Goal: Navigation & Orientation: Find specific page/section

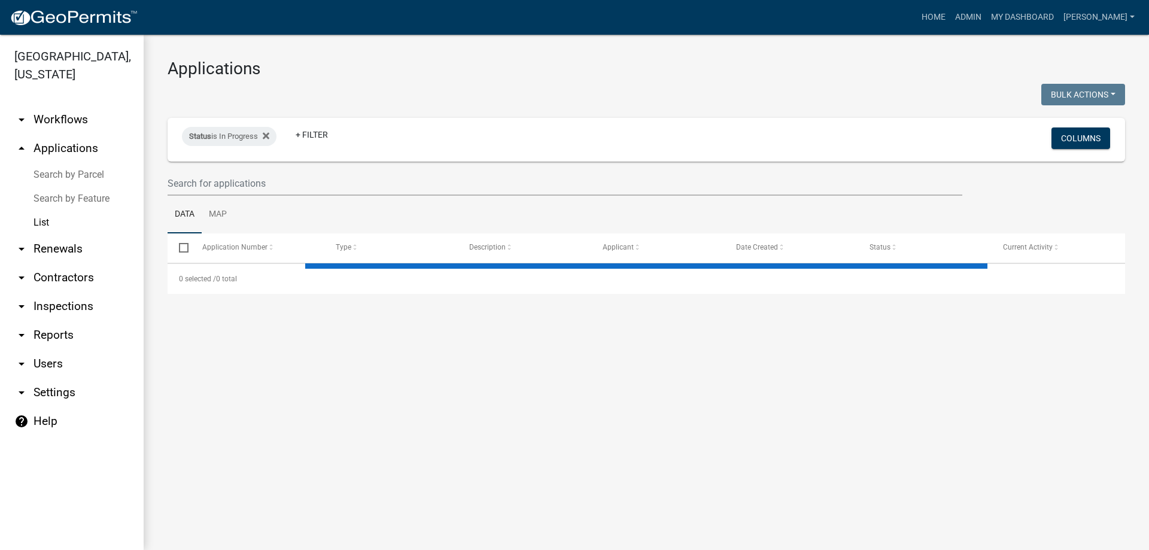
select select "3: 100"
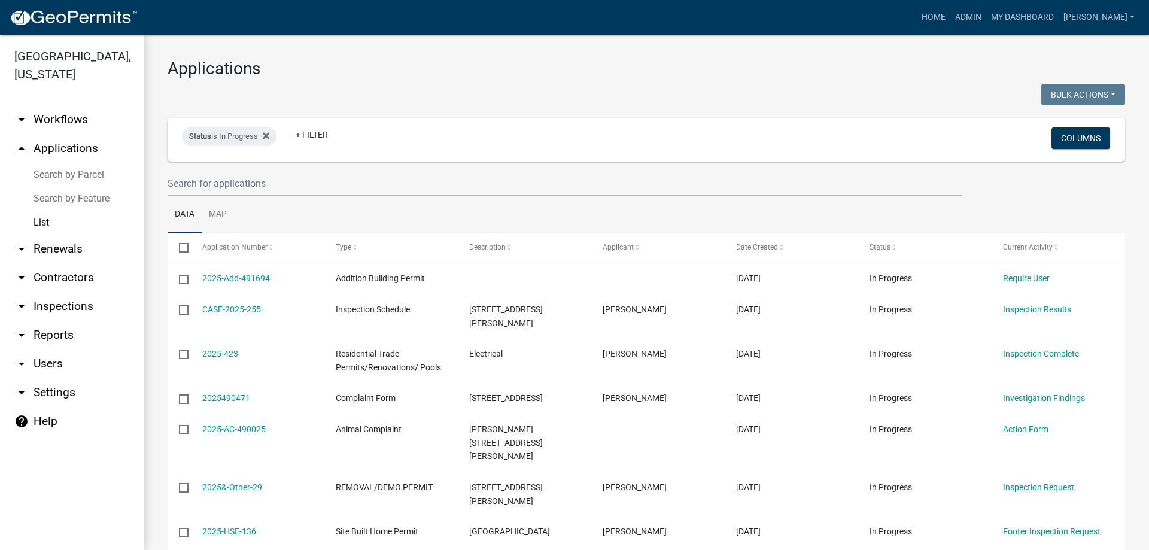
click at [51, 216] on link "List" at bounding box center [72, 223] width 144 height 24
click at [169, 179] on input "text" at bounding box center [565, 183] width 795 height 25
click at [300, 176] on input "text" at bounding box center [565, 183] width 795 height 25
drag, startPoint x: 380, startPoint y: 204, endPoint x: 359, endPoint y: 204, distance: 21.6
click at [380, 204] on ul "Data Map" at bounding box center [647, 215] width 958 height 38
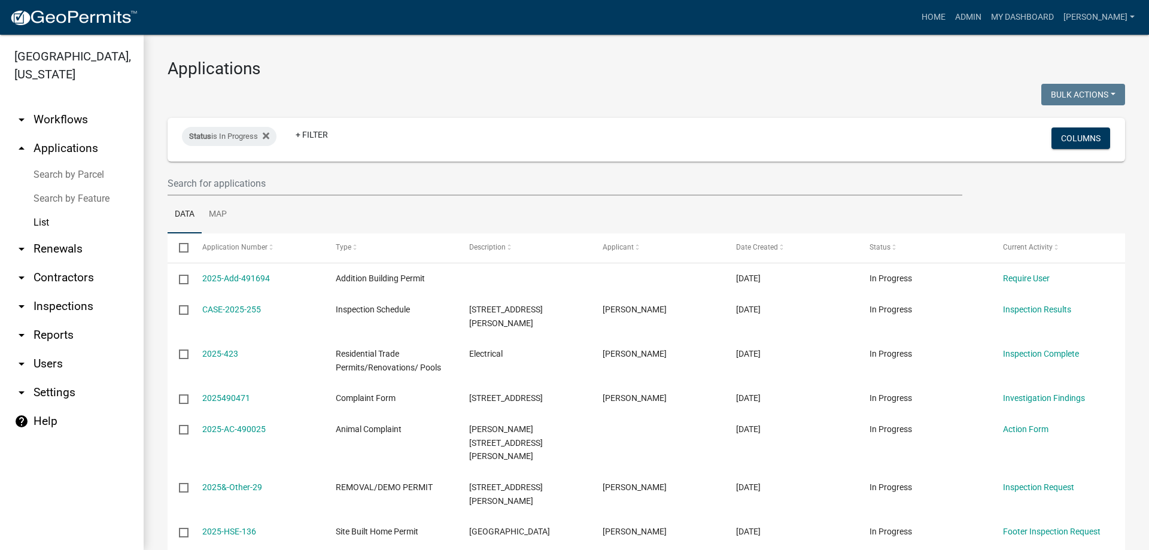
click at [94, 255] on link "arrow_drop_down Renewals" at bounding box center [72, 249] width 144 height 29
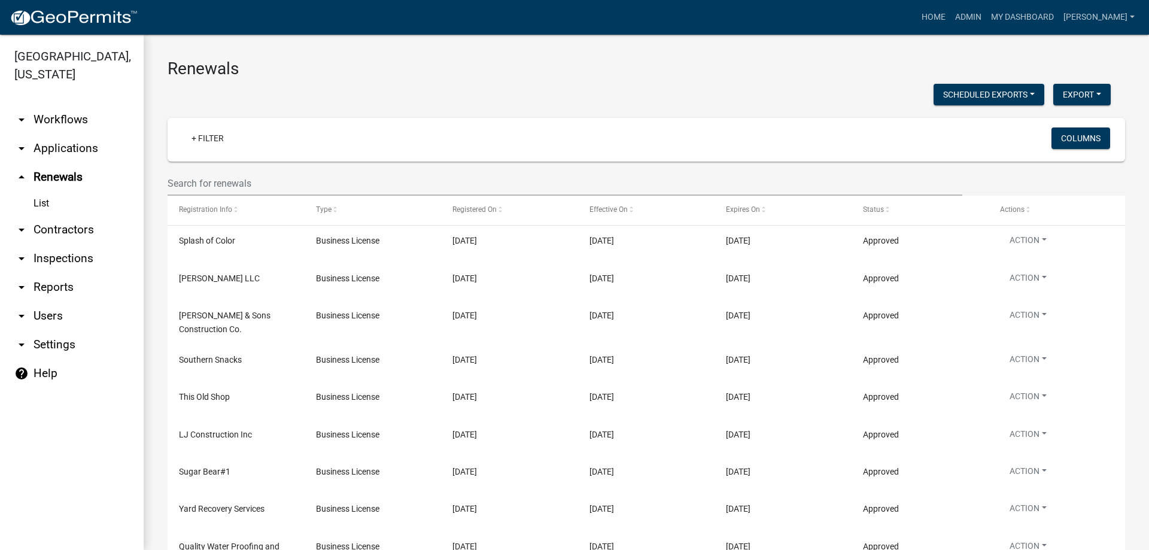
click at [75, 153] on link "arrow_drop_down Applications" at bounding box center [72, 148] width 144 height 29
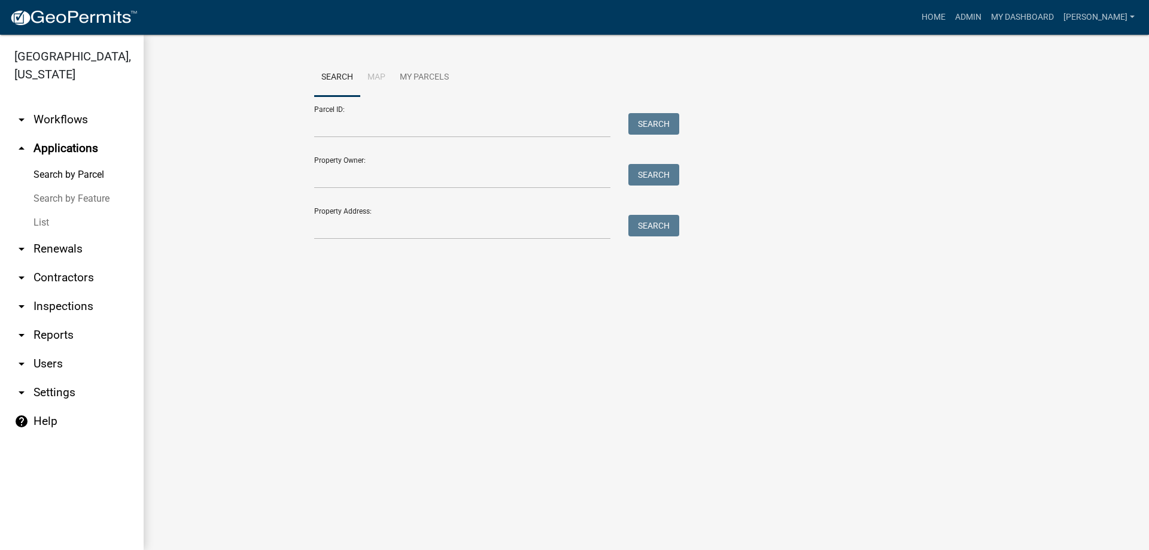
click at [40, 221] on link "List" at bounding box center [72, 223] width 144 height 24
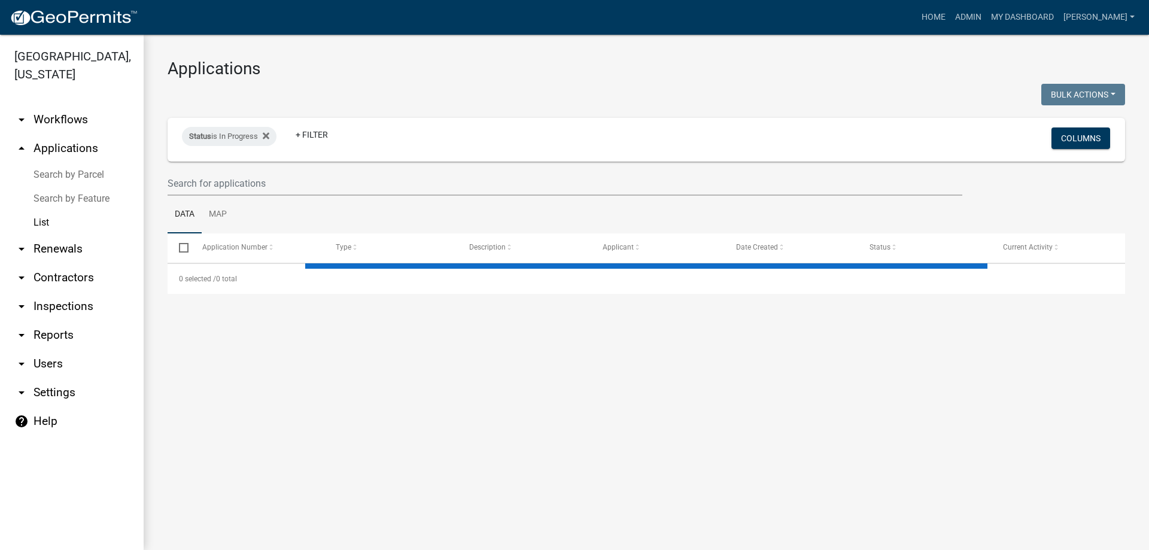
select select "3: 100"
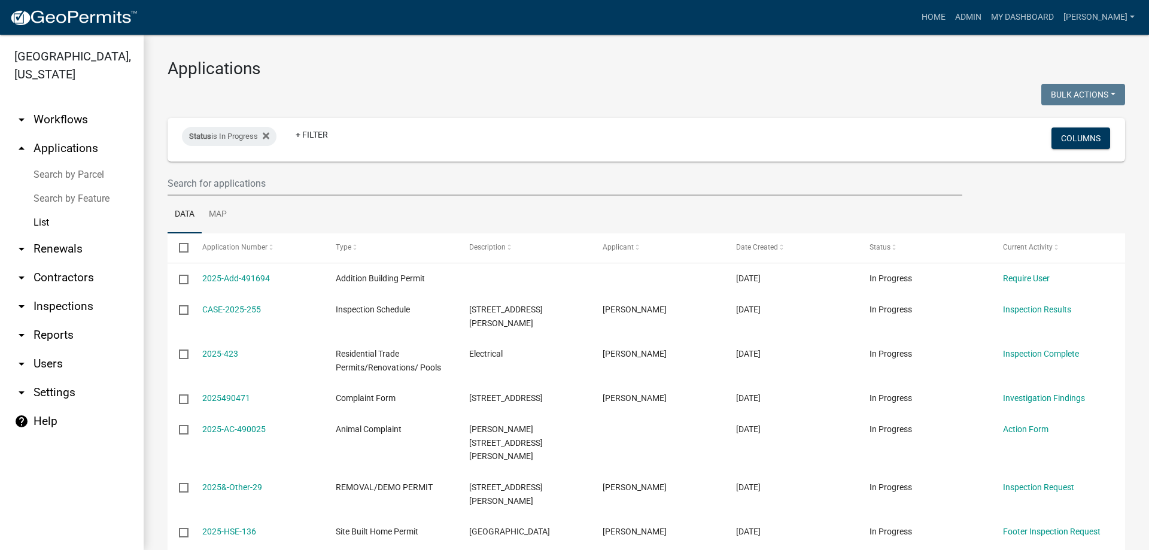
click at [47, 205] on link "Search by Feature" at bounding box center [72, 199] width 144 height 24
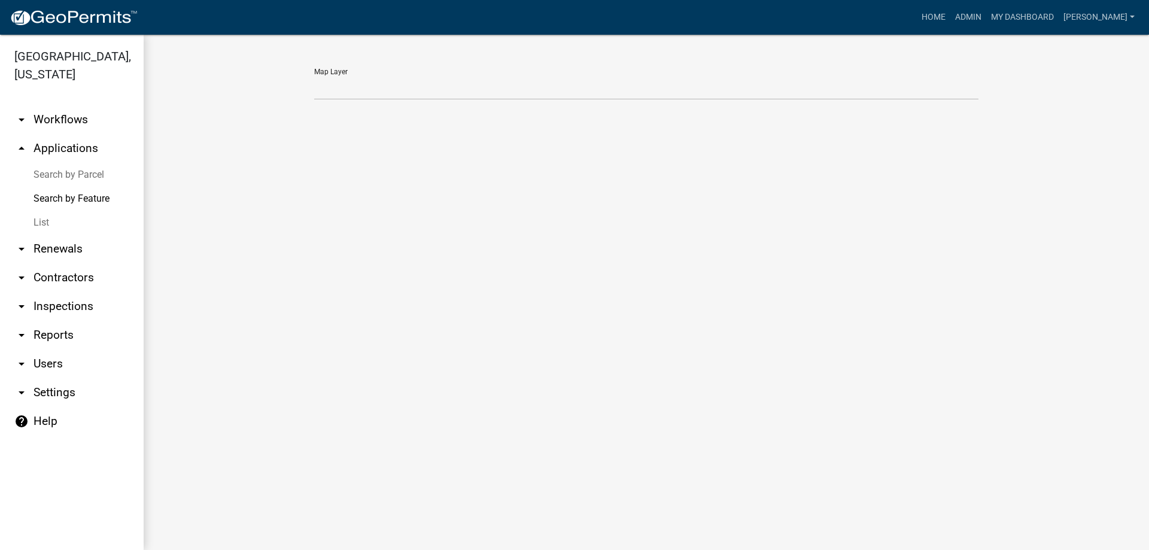
click at [47, 220] on link "List" at bounding box center [72, 223] width 144 height 24
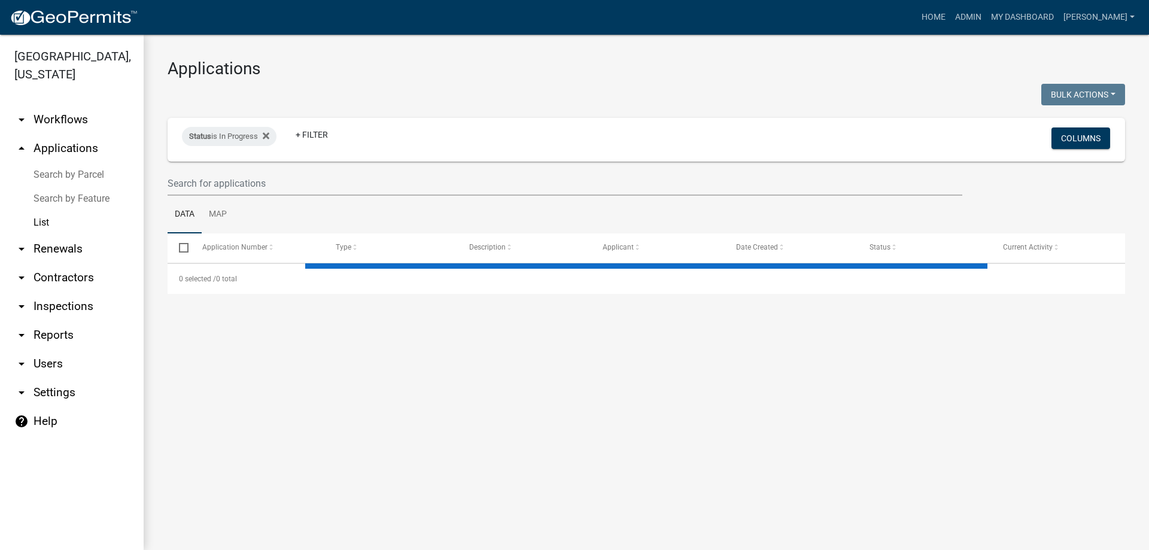
select select "3: 100"
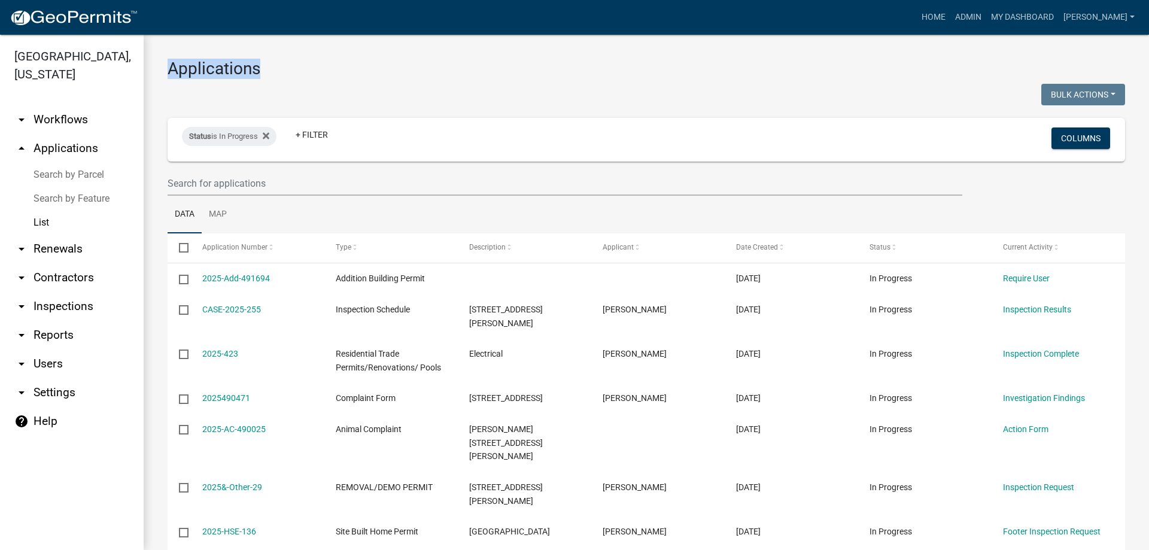
drag, startPoint x: 164, startPoint y: 66, endPoint x: 300, endPoint y: 74, distance: 136.1
click at [296, 75] on h3 "Applications" at bounding box center [647, 69] width 958 height 20
drag, startPoint x: 280, startPoint y: 69, endPoint x: 186, endPoint y: 81, distance: 94.7
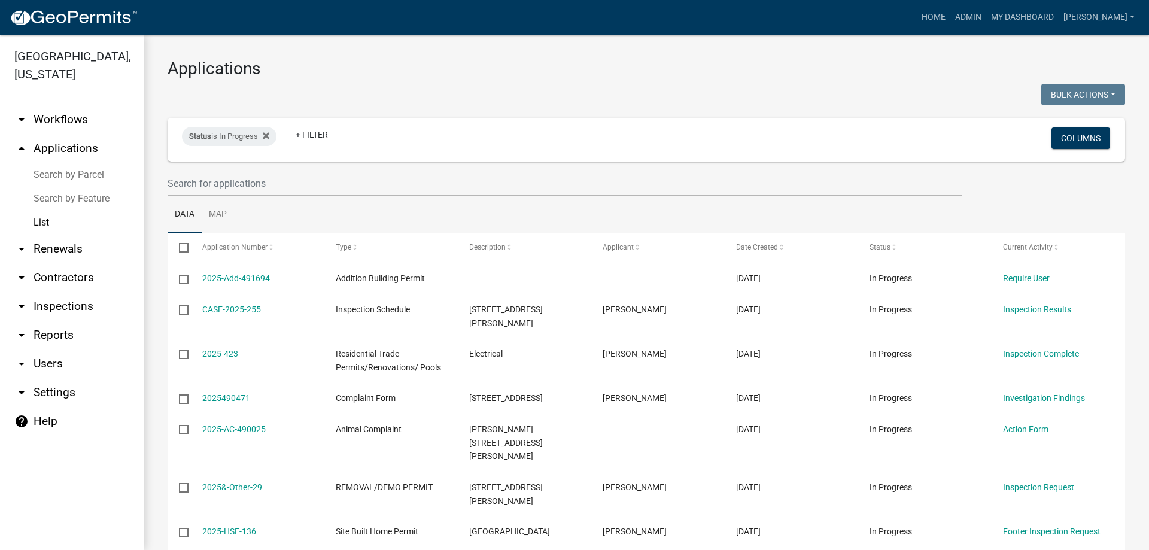
click at [175, 71] on h3 "Applications" at bounding box center [647, 69] width 958 height 20
drag, startPoint x: 168, startPoint y: 65, endPoint x: 267, endPoint y: 68, distance: 99.4
click at [269, 66] on h3 "Applications" at bounding box center [647, 69] width 958 height 20
click at [269, 65] on h3 "Applications" at bounding box center [647, 69] width 958 height 20
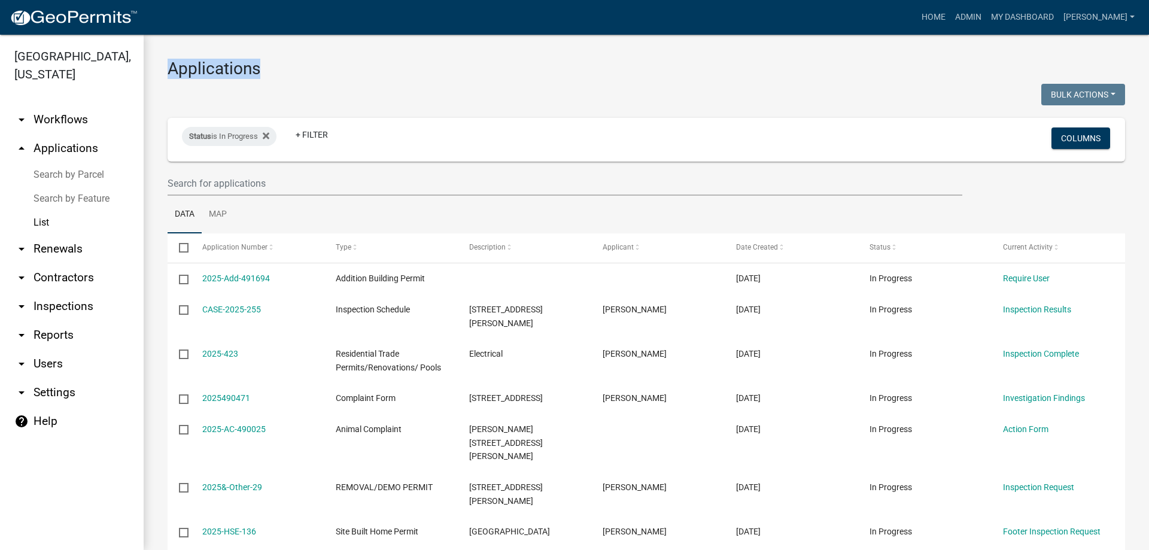
drag, startPoint x: 167, startPoint y: 65, endPoint x: 283, endPoint y: 65, distance: 115.5
click at [283, 65] on h3 "Applications" at bounding box center [647, 69] width 958 height 20
drag, startPoint x: 172, startPoint y: 65, endPoint x: 255, endPoint y: 68, distance: 83.2
click at [255, 68] on h3 "Applications" at bounding box center [647, 69] width 958 height 20
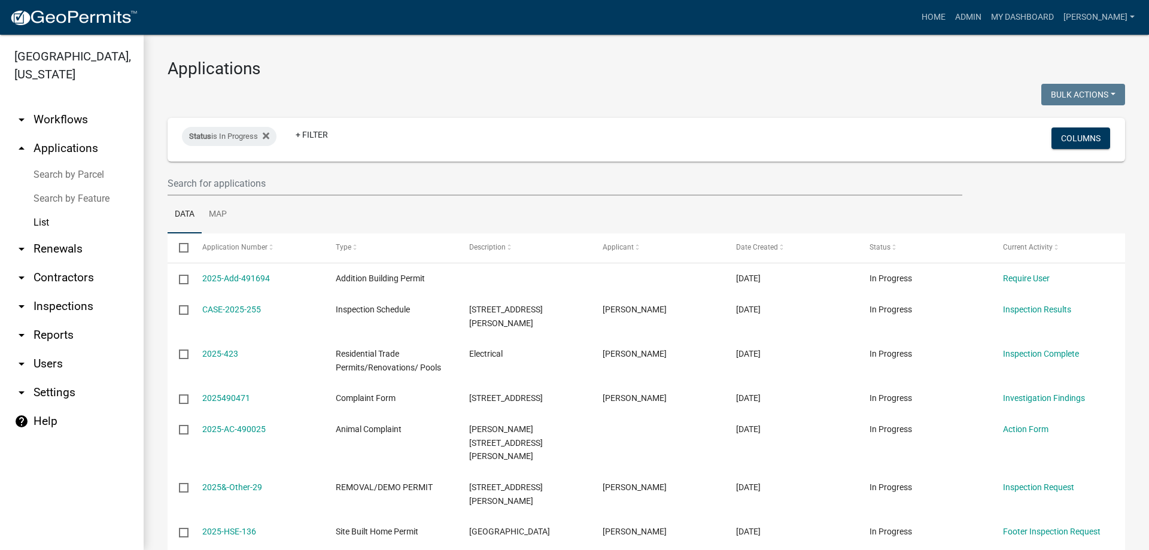
click at [271, 68] on h3 "Applications" at bounding box center [647, 69] width 958 height 20
click at [266, 70] on h3 "Applications" at bounding box center [647, 69] width 958 height 20
drag, startPoint x: 164, startPoint y: 69, endPoint x: 328, endPoint y: 55, distance: 164.6
click at [332, 88] on div at bounding box center [403, 96] width 488 height 25
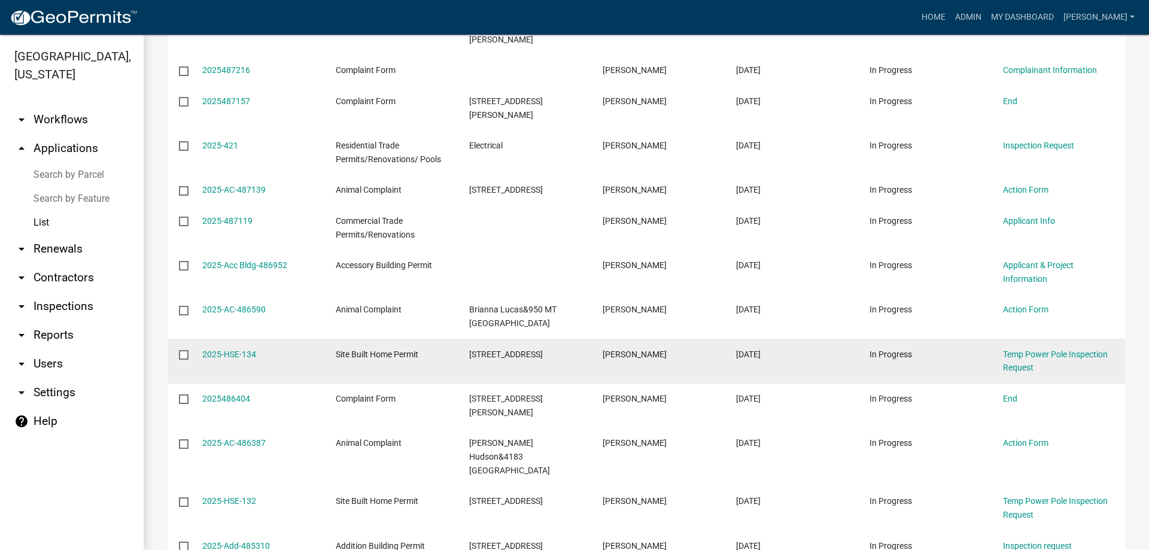
scroll to position [479, 0]
